Goal: Task Accomplishment & Management: Complete application form

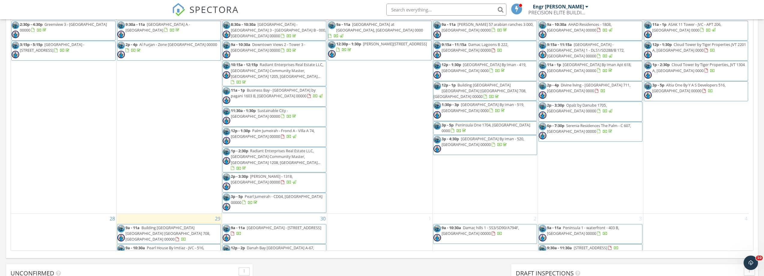
scroll to position [405, 0]
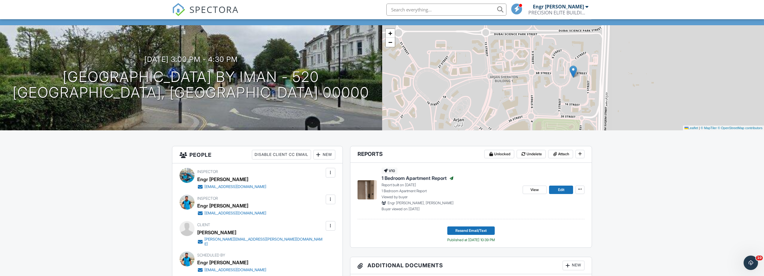
scroll to position [60, 0]
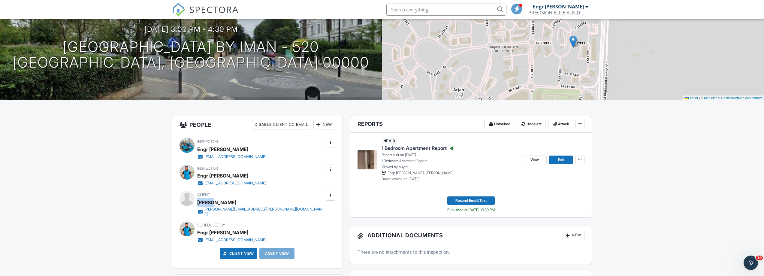
drag, startPoint x: 198, startPoint y: 203, endPoint x: 215, endPoint y: 203, distance: 17.1
click at [215, 203] on div "[PERSON_NAME]" at bounding box center [263, 202] width 132 height 9
copy div "Martin"
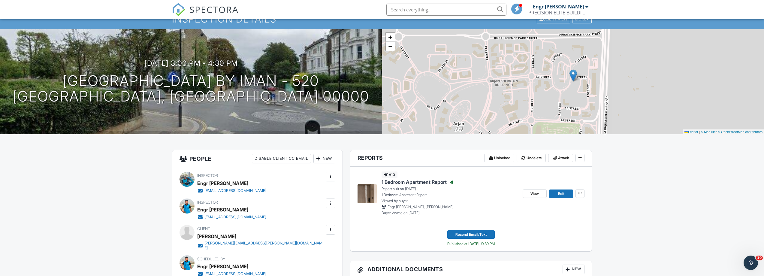
scroll to position [0, 0]
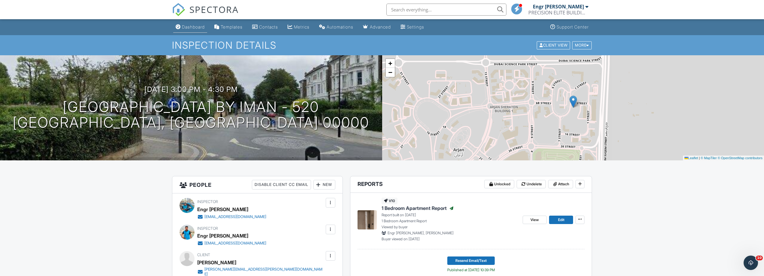
click at [189, 29] on link "Dashboard" at bounding box center [190, 27] width 34 height 11
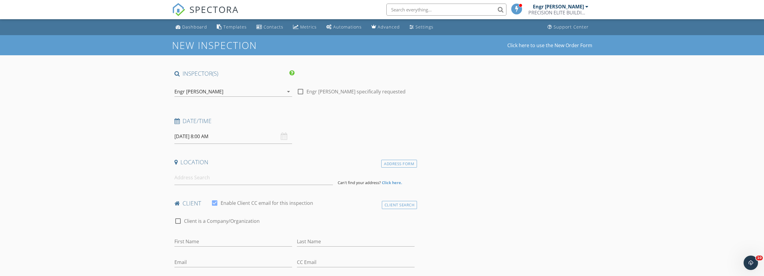
click at [287, 93] on icon "arrow_drop_down" at bounding box center [288, 91] width 7 height 7
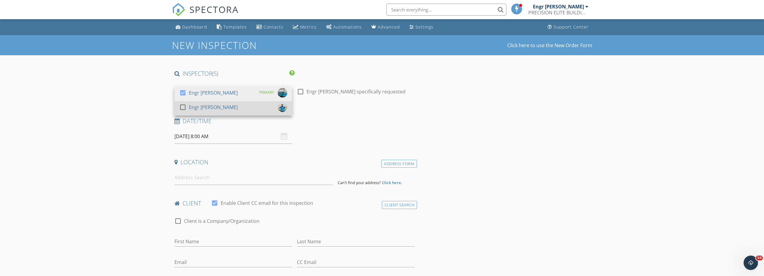
click at [181, 107] on div at bounding box center [183, 107] width 10 height 10
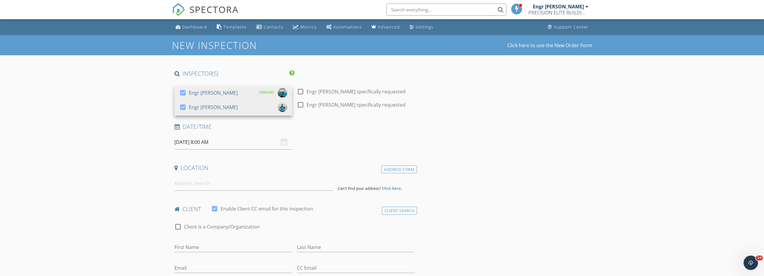
click at [285, 143] on div "04/10/2025 8:00 AM" at bounding box center [233, 142] width 118 height 15
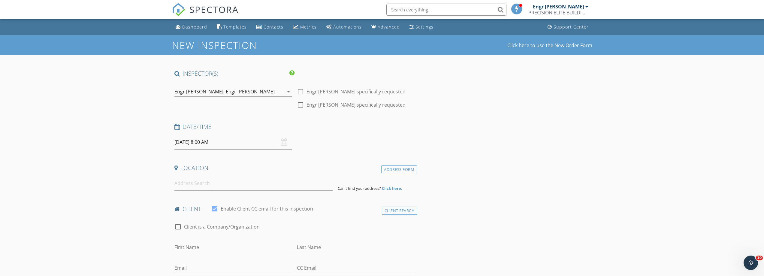
click at [189, 143] on input "04/10/2025 8:00 AM" at bounding box center [233, 142] width 118 height 15
select select "10"
click at [263, 155] on icon at bounding box center [261, 155] width 4 height 4
type input "10/11/2025 8:00 AM"
type input "09"
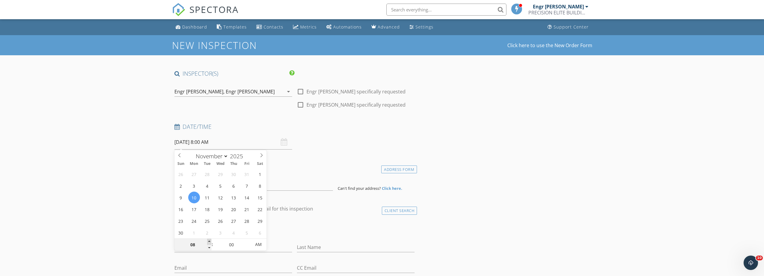
type input "10/11/2025 9:00 AM"
click at [209, 241] on span at bounding box center [209, 242] width 4 height 6
type input "10"
type input "10/11/2025 10:00 AM"
click at [209, 241] on span at bounding box center [209, 242] width 4 height 6
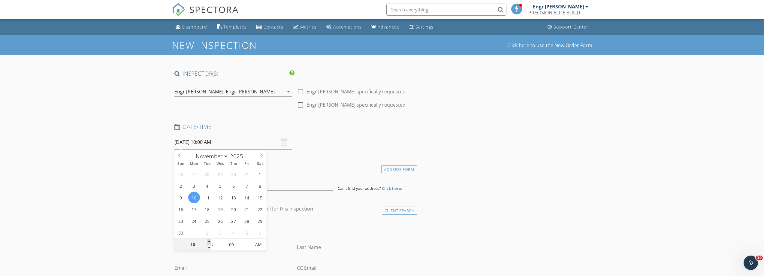
type input "11"
type input "10/11/2025 11:00 AM"
click at [209, 241] on span at bounding box center [209, 242] width 4 height 6
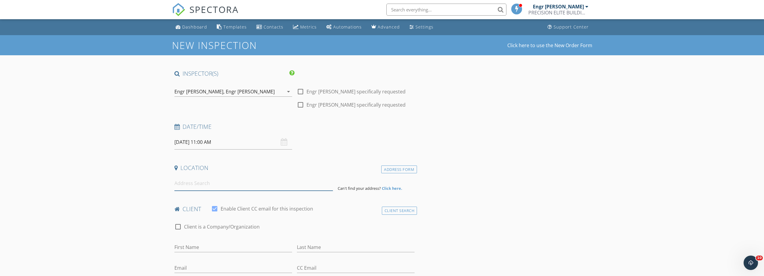
click at [216, 187] on input at bounding box center [253, 183] width 158 height 15
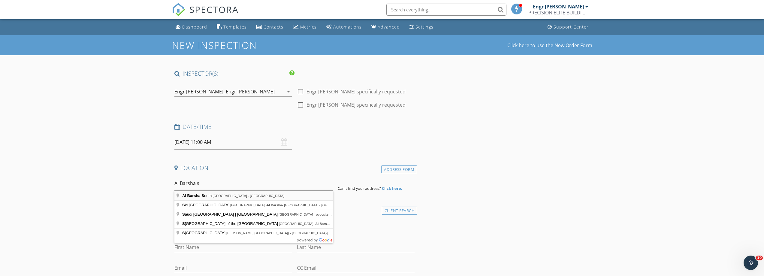
type input "Al Barsha South - Dubai - United Arab Emirates"
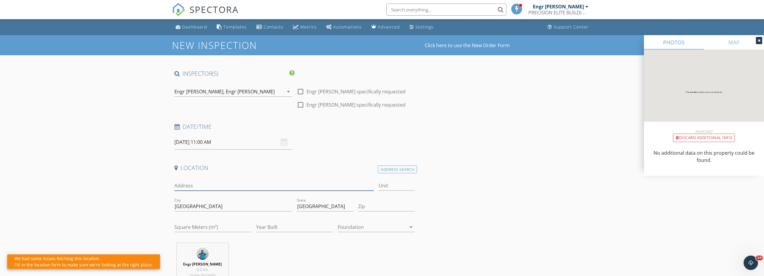
click at [209, 186] on input "Address" at bounding box center [274, 186] width 200 height 10
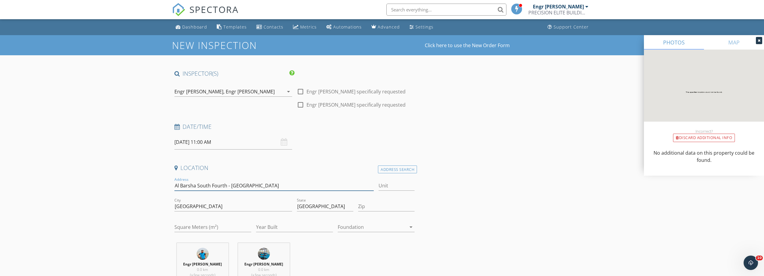
type input "Al Barsha South Fourth - Jumeirah Village Circle"
click at [396, 184] on input "Unit" at bounding box center [397, 186] width 36 height 10
type input "1002"
click at [382, 210] on input "Zip" at bounding box center [386, 206] width 56 height 10
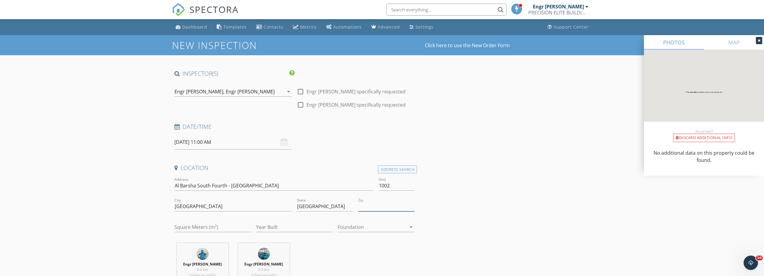
type input "00000"
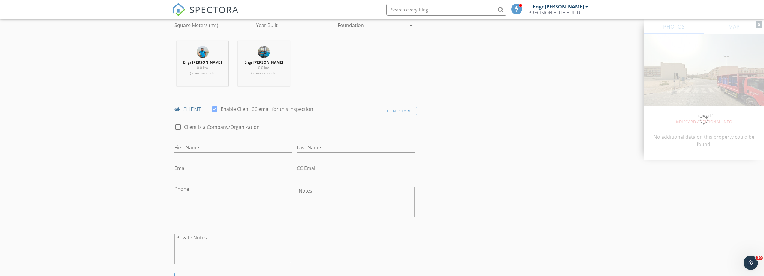
scroll to position [210, 0]
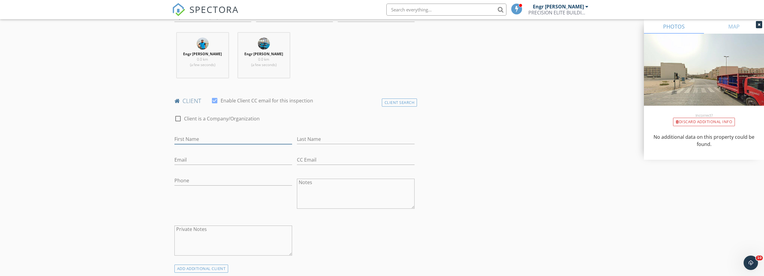
click at [225, 140] on input "First Name" at bounding box center [233, 139] width 118 height 10
paste input "Martin"
type input "[PERSON_NAME]"
click at [188, 162] on input "Email" at bounding box center [233, 160] width 118 height 10
paste input "[PERSON_NAME][EMAIL_ADDRESS][PERSON_NAME][DOMAIN_NAME]"
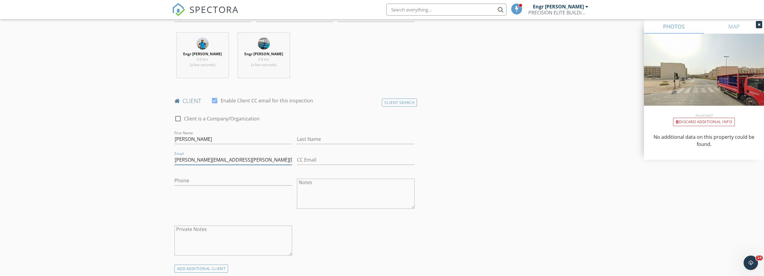
type input "[PERSON_NAME][EMAIL_ADDRESS][PERSON_NAME][DOMAIN_NAME]"
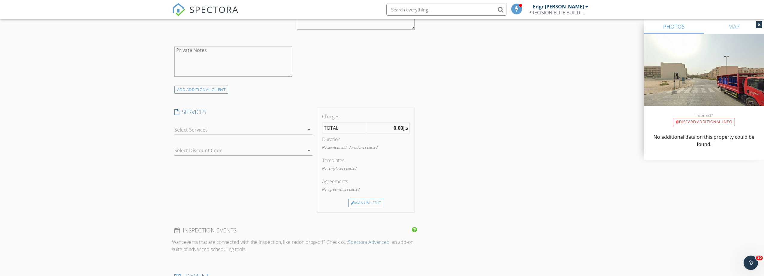
scroll to position [390, 0]
click at [306, 131] on icon "arrow_drop_down" at bounding box center [308, 128] width 7 height 7
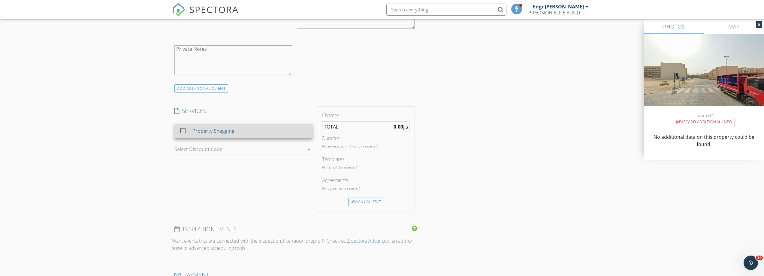
click at [291, 134] on div "Property Snagging" at bounding box center [249, 131] width 115 height 12
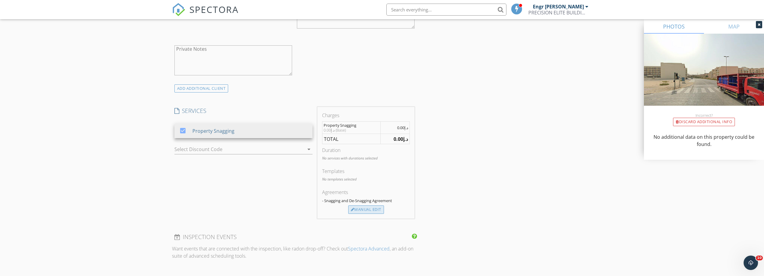
click at [366, 209] on div "Manual Edit" at bounding box center [366, 209] width 36 height 8
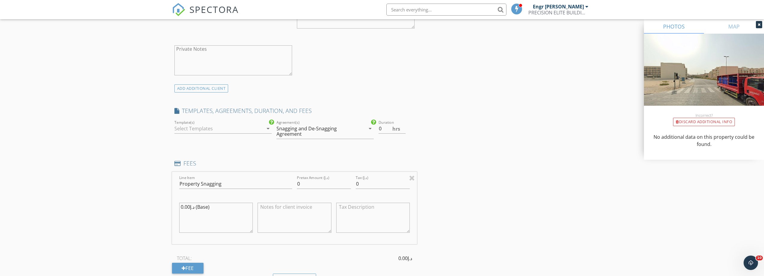
click at [264, 128] on icon "arrow_drop_down" at bounding box center [267, 128] width 7 height 7
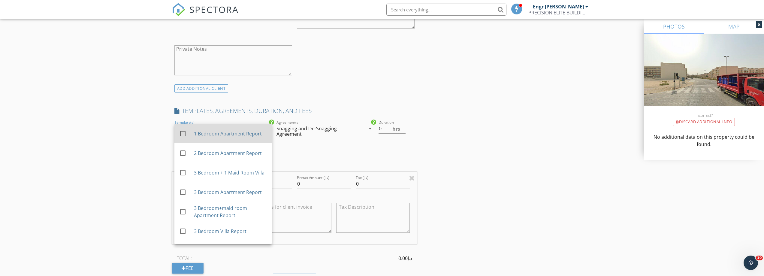
click at [247, 137] on div "1 Bedroom Apartment Report" at bounding box center [230, 133] width 73 height 7
click at [404, 125] on input "0.5" at bounding box center [392, 129] width 27 height 10
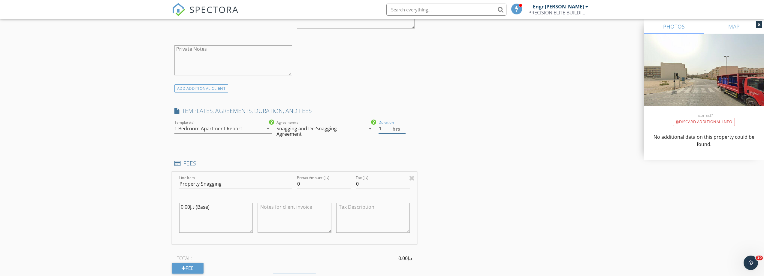
click at [404, 125] on input "1" at bounding box center [392, 129] width 27 height 10
click at [404, 127] on input "1.5" at bounding box center [392, 129] width 27 height 10
type input "2"
click at [404, 127] on input "2" at bounding box center [392, 129] width 27 height 10
click at [495, 129] on div "INSPECTOR(S) check_box Engr Aftab Ali PRIMARY check_box Engr Adnan Ali Engr Aft…" at bounding box center [382, 199] width 420 height 1040
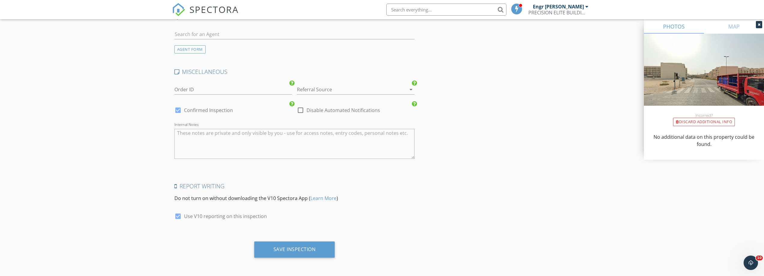
scroll to position [849, 0]
click at [317, 253] on div "Save Inspection" at bounding box center [294, 249] width 81 height 16
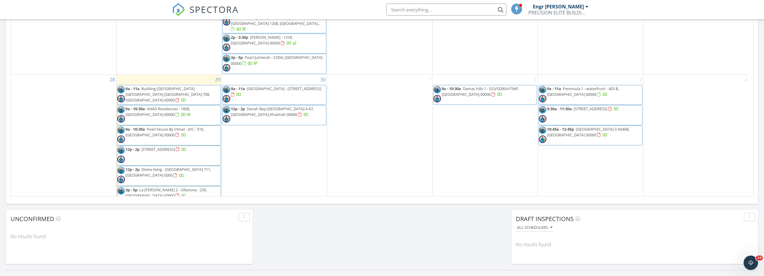
scroll to position [339, 0]
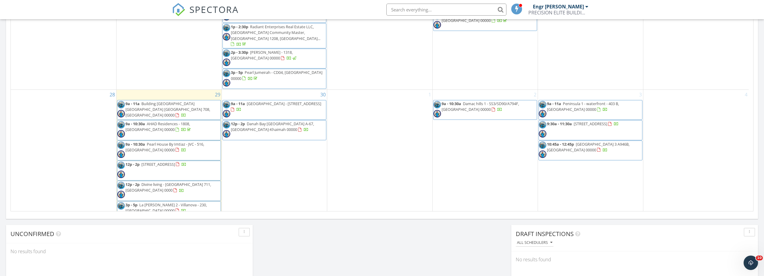
click at [254, 9] on div "SPECTORA Engr Adnan Ali PRECISION ELITE BUILDING INSPECTION SERVICES L.L.C Role…" at bounding box center [382, 9] width 420 height 19
click at [290, 167] on div "30 9a - 11a Creek Harbour - Island Park 1 1004, Dubai 00000 12p - 2p Danah Bay …" at bounding box center [274, 156] width 105 height 132
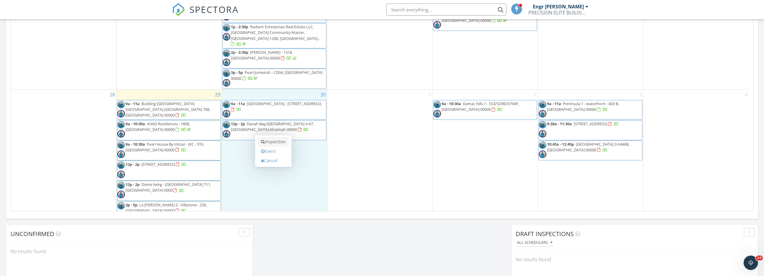
click at [281, 140] on link "Inspection" at bounding box center [273, 142] width 31 height 10
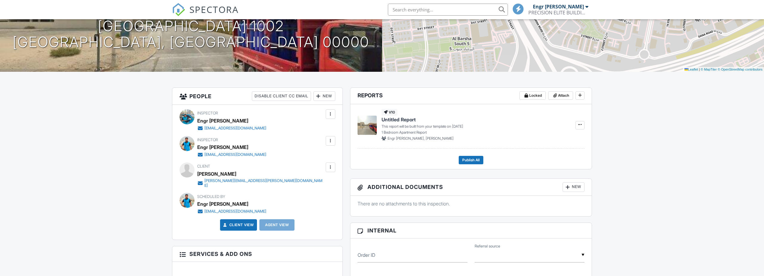
scroll to position [90, 0]
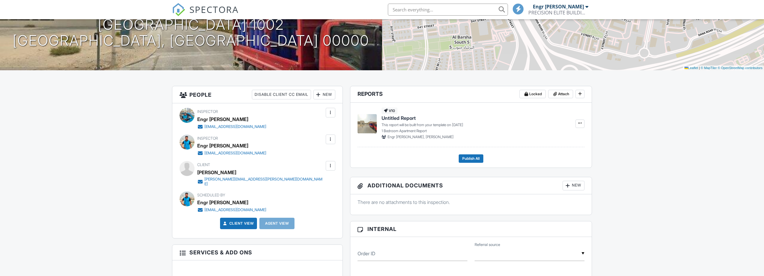
click at [245, 223] on div "Client View" at bounding box center [238, 223] width 37 height 11
click at [239, 220] on link "Client View" at bounding box center [238, 223] width 32 height 6
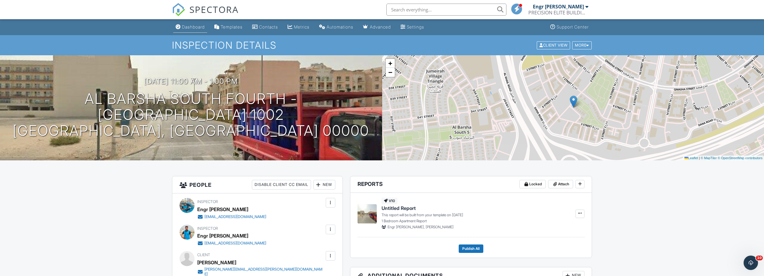
click at [186, 27] on div "Dashboard" at bounding box center [193, 26] width 23 height 5
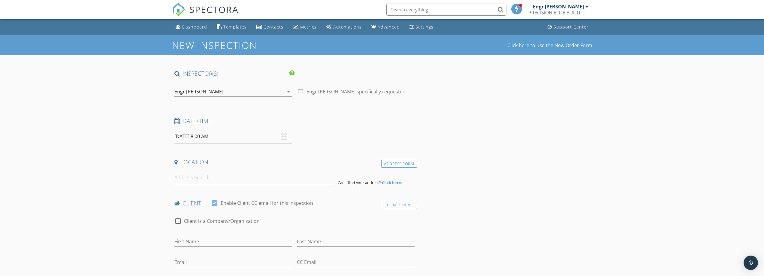
click at [289, 92] on icon "arrow_drop_down" at bounding box center [288, 91] width 7 height 7
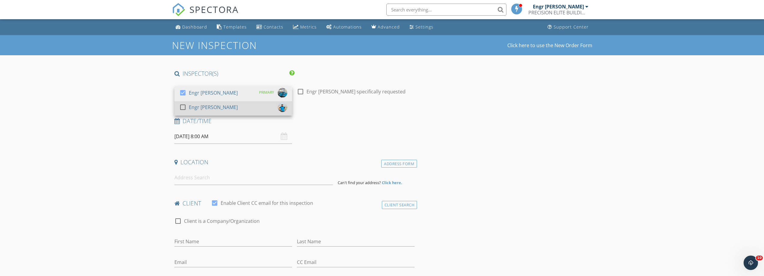
click at [183, 107] on div at bounding box center [183, 107] width 10 height 10
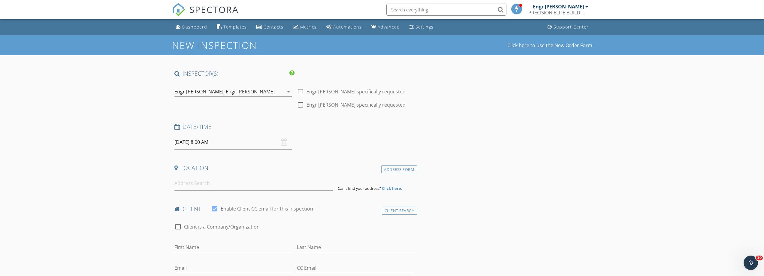
click at [209, 145] on input "30/09/2025 8:00 AM" at bounding box center [233, 142] width 118 height 15
type input "[DATE] 9:00 AM"
type input "09"
click at [208, 239] on span at bounding box center [209, 242] width 4 height 6
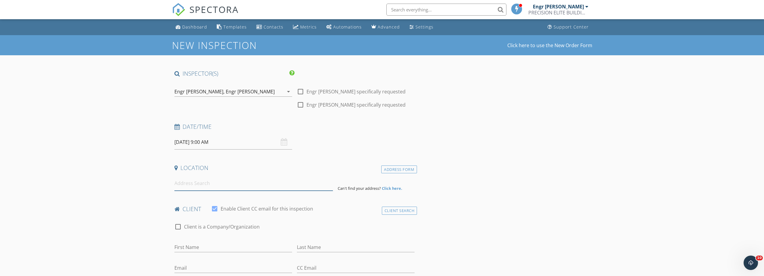
click at [231, 187] on input at bounding box center [253, 183] width 158 height 15
paste input "[GEOGRAPHIC_DATA]"
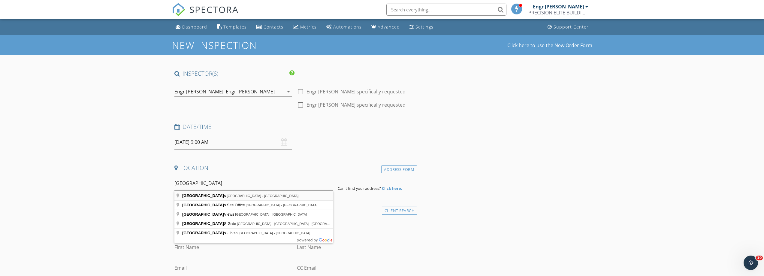
type input "DAMAC Lagoons - Dubai - United Arab Emirates"
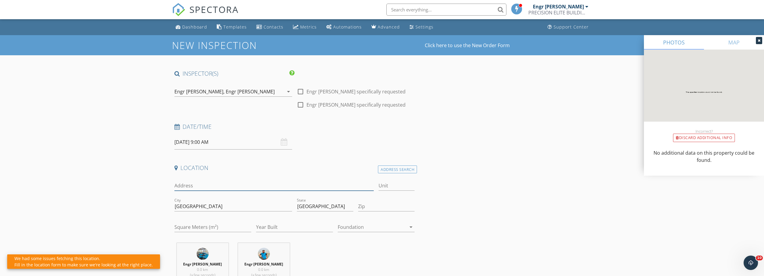
click at [289, 188] on input "Address" at bounding box center [274, 186] width 200 height 10
paste input "[GEOGRAPHIC_DATA]"
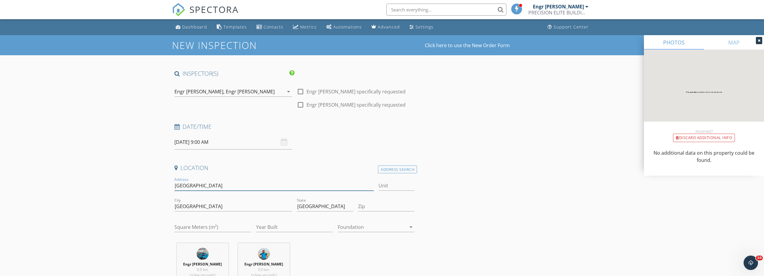
type input "[GEOGRAPHIC_DATA]"
click at [398, 188] on input "Unit" at bounding box center [397, 186] width 36 height 10
type input "B221"
click at [386, 211] on input "Zip" at bounding box center [386, 206] width 56 height 10
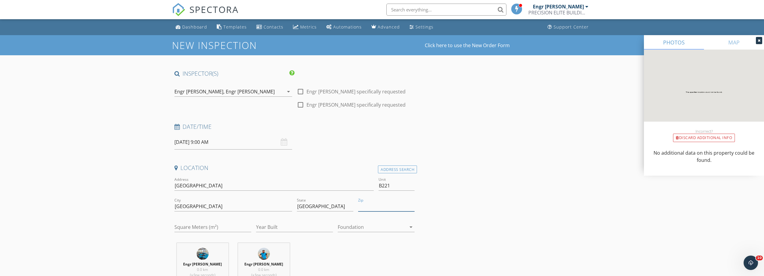
type input "00000"
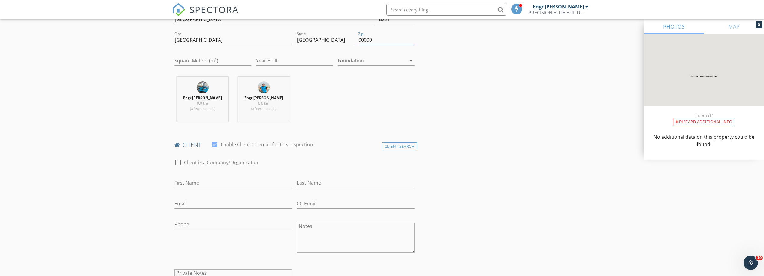
scroll to position [180, 0]
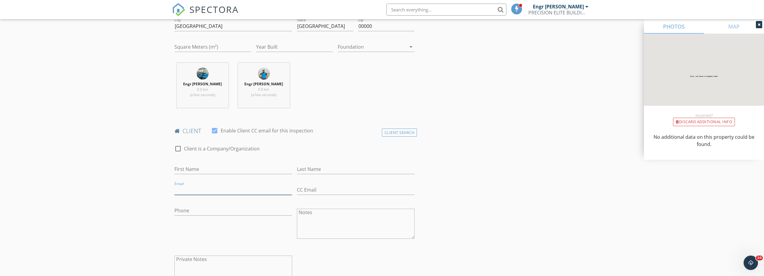
click at [237, 191] on input "Email" at bounding box center [233, 190] width 118 height 10
paste input "[EMAIL_ADDRESS][DOMAIN_NAME]"
type input "[EMAIL_ADDRESS][DOMAIN_NAME]"
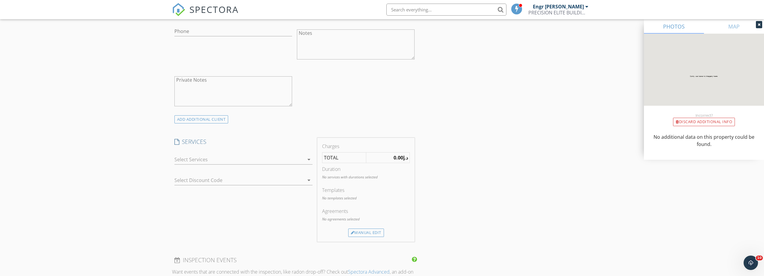
scroll to position [360, 0]
click at [307, 161] on icon "arrow_drop_down" at bounding box center [308, 158] width 7 height 7
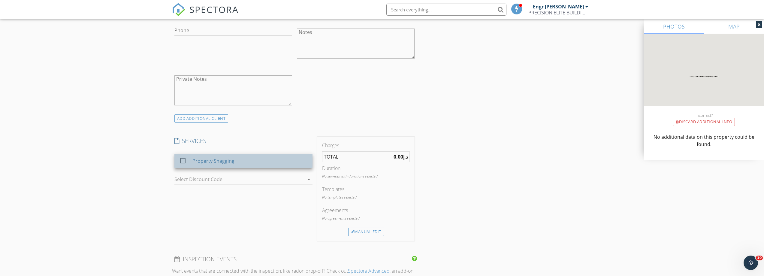
click at [300, 164] on div "Property Snagging" at bounding box center [249, 161] width 115 height 12
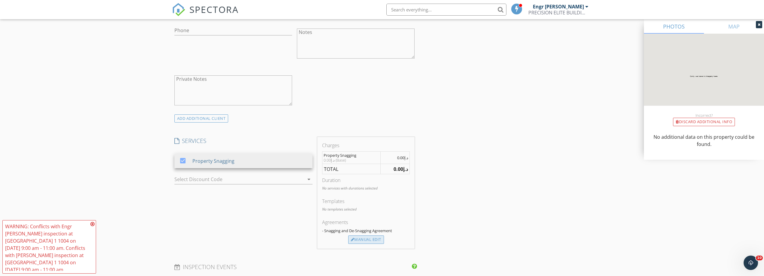
click at [375, 241] on div "Manual Edit" at bounding box center [366, 239] width 36 height 8
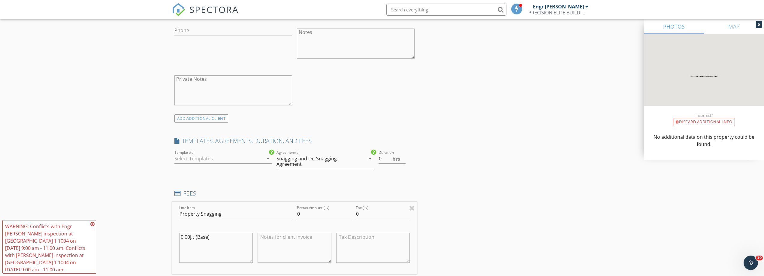
scroll to position [420, 0]
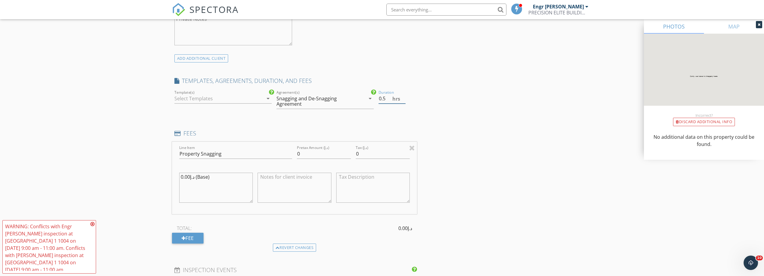
click at [403, 98] on input "0.5" at bounding box center [392, 99] width 27 height 10
click at [403, 98] on input "1" at bounding box center [392, 99] width 27 height 10
click at [403, 98] on input "1.5" at bounding box center [392, 99] width 27 height 10
type input "2"
click at [403, 98] on input "2" at bounding box center [392, 99] width 27 height 10
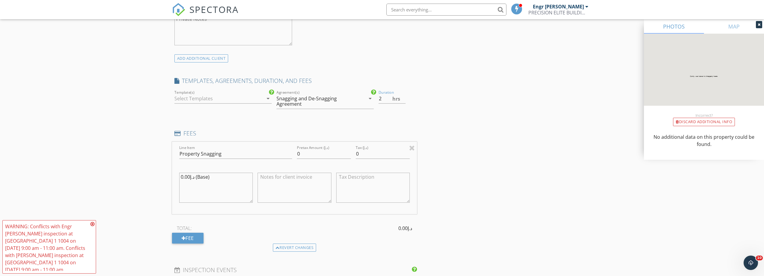
click at [269, 98] on icon "arrow_drop_down" at bounding box center [267, 98] width 7 height 7
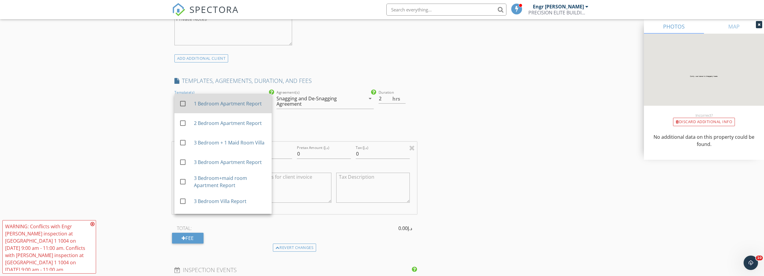
click at [182, 102] on div at bounding box center [183, 103] width 10 height 10
click at [181, 105] on div at bounding box center [183, 103] width 10 height 10
click at [539, 157] on div "INSPECTOR(S) check_box Engr Aftab Ali PRIMARY check_box Engr Adnan Ali Engr Aft…" at bounding box center [382, 169] width 420 height 1040
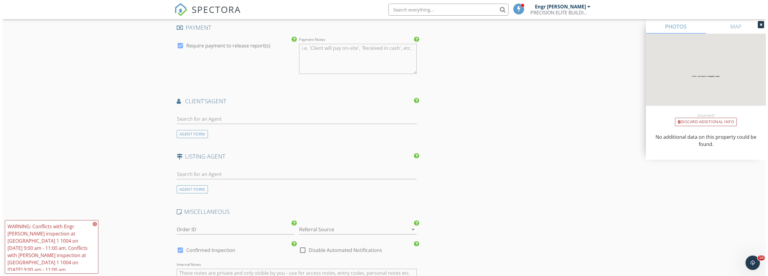
scroll to position [849, 0]
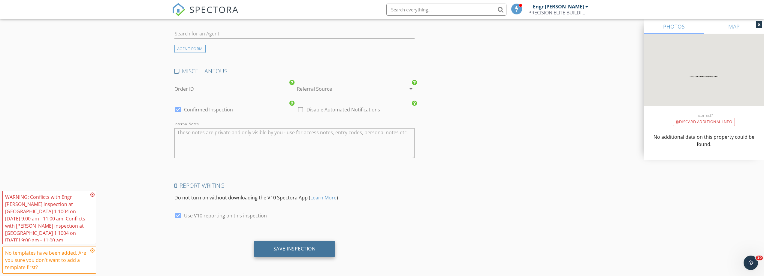
click at [290, 248] on div "Save Inspection" at bounding box center [294, 249] width 42 height 6
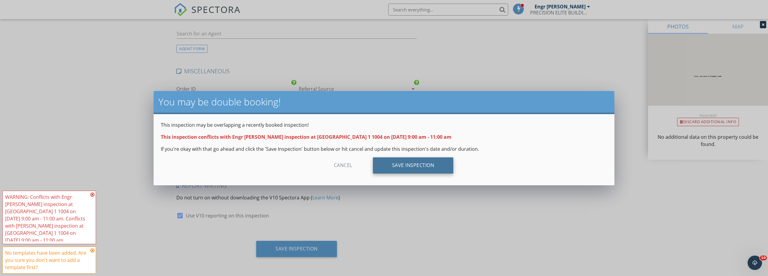
click at [415, 165] on div "Save Inspection" at bounding box center [413, 165] width 81 height 16
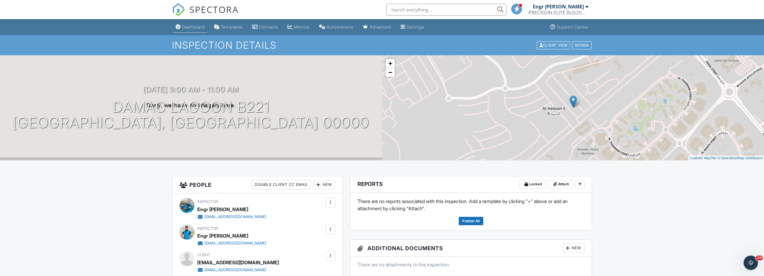
click at [189, 30] on link "Dashboard" at bounding box center [190, 27] width 34 height 11
